Goal: Find specific page/section: Find specific page/section

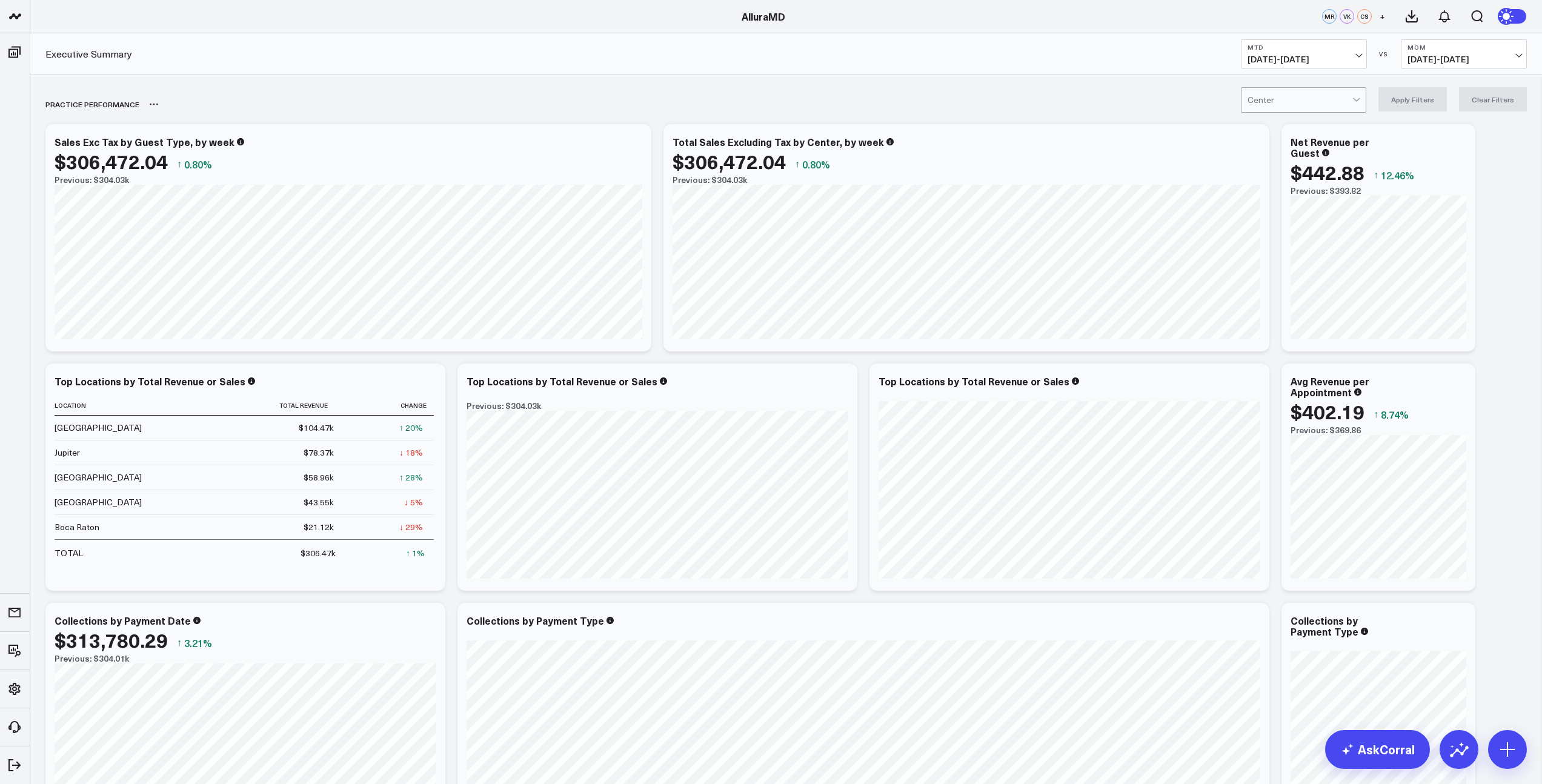
click at [318, 100] on div "PRACTICE PERFORMANCE" at bounding box center [717, 104] width 1342 height 28
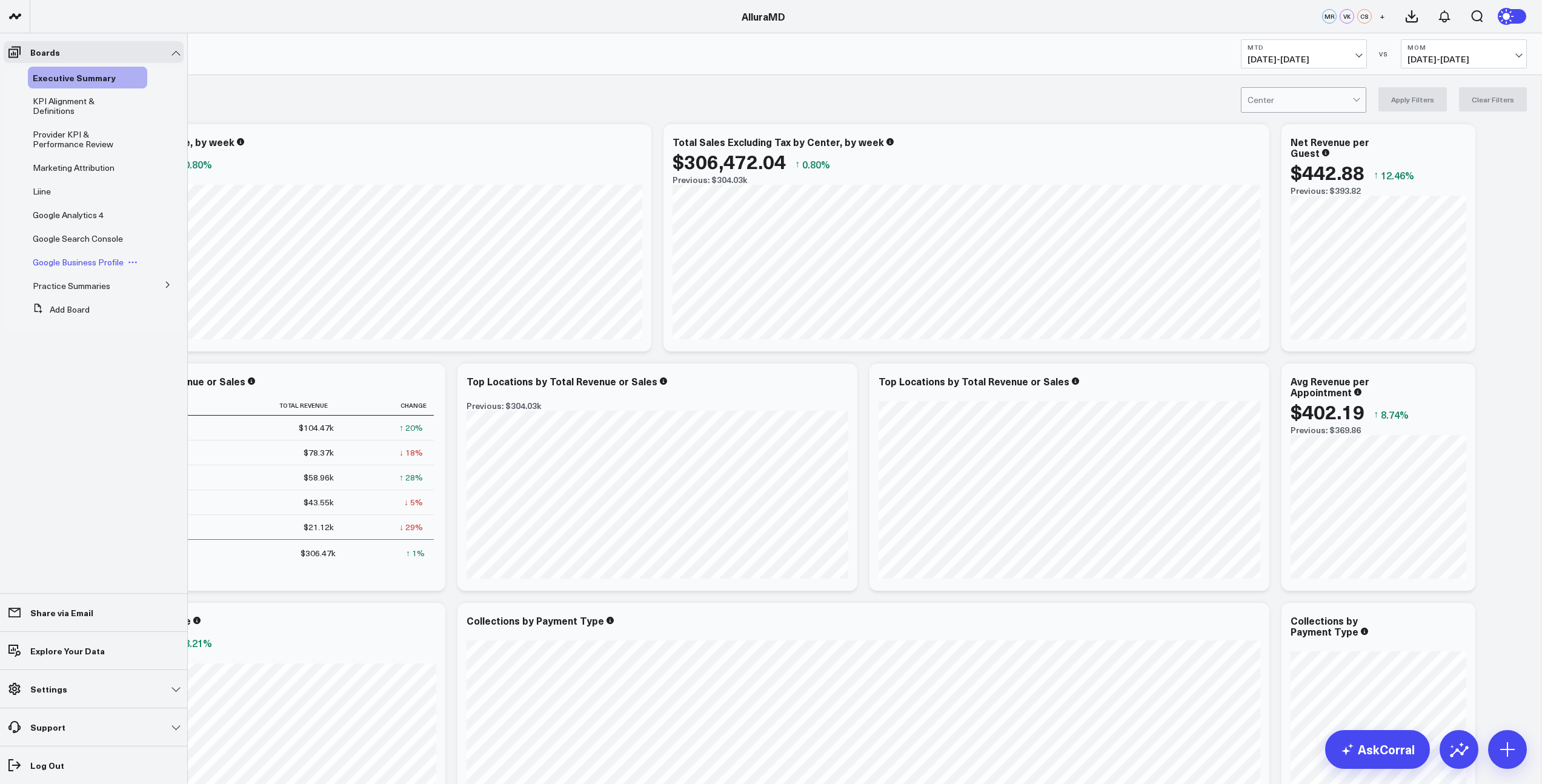
click at [77, 262] on span "Google Business Profile" at bounding box center [78, 262] width 91 height 11
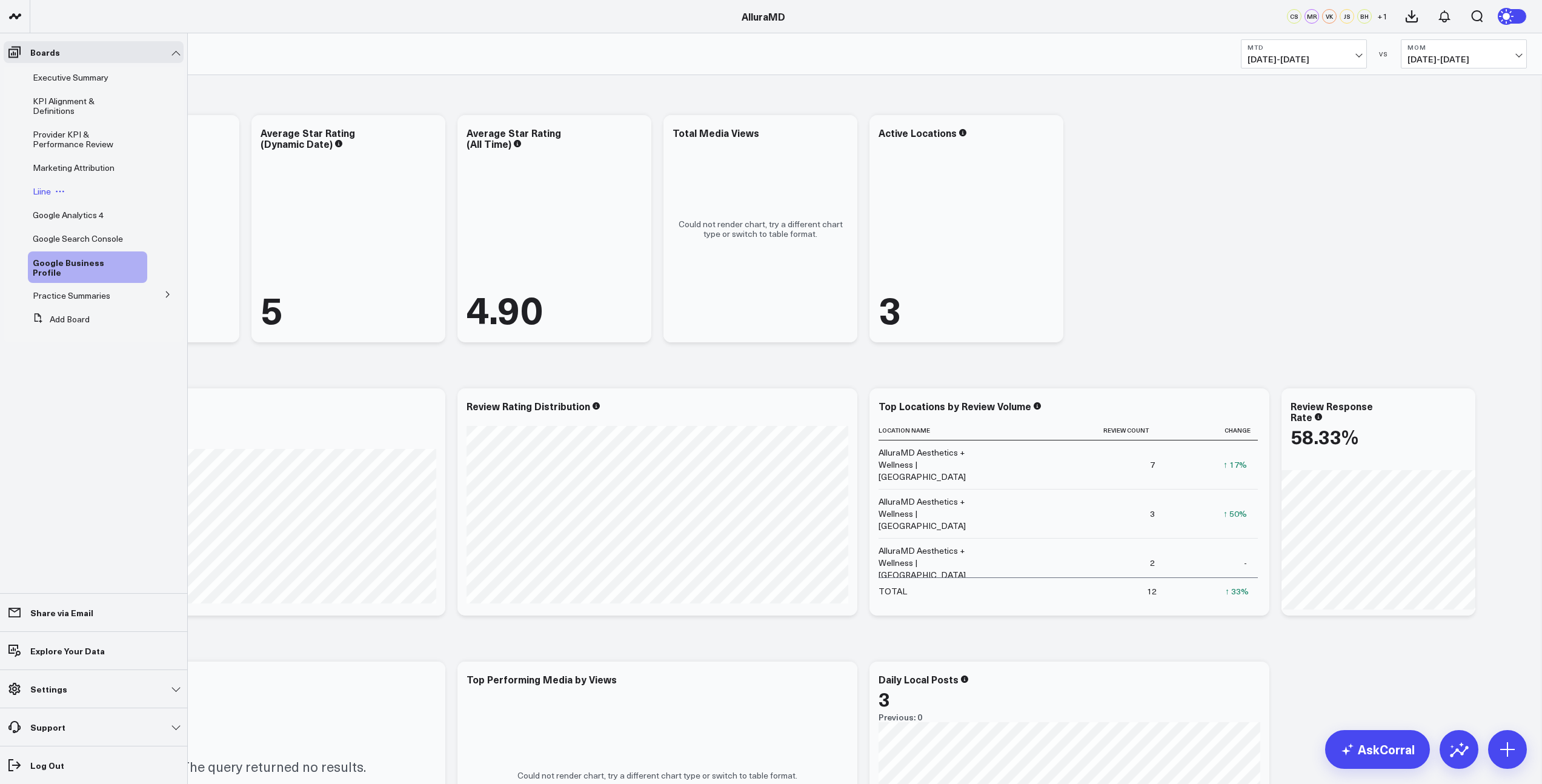
click at [45, 191] on span "Liine" at bounding box center [42, 191] width 18 height 11
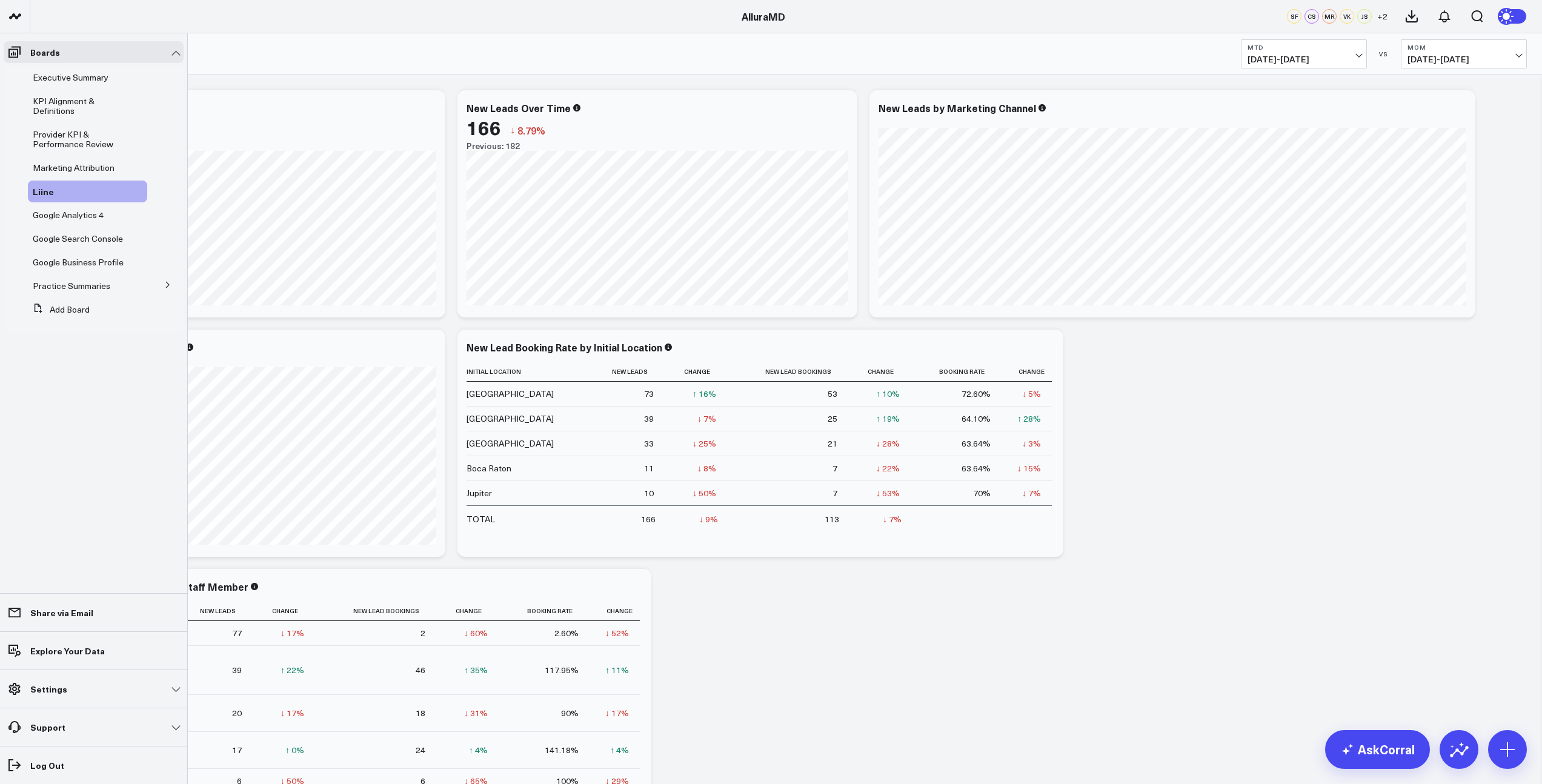
drag, startPoint x: 62, startPoint y: 74, endPoint x: 55, endPoint y: 103, distance: 29.8
click at [62, 74] on span "Executive Summary" at bounding box center [71, 77] width 76 height 11
